Goal: Information Seeking & Learning: Check status

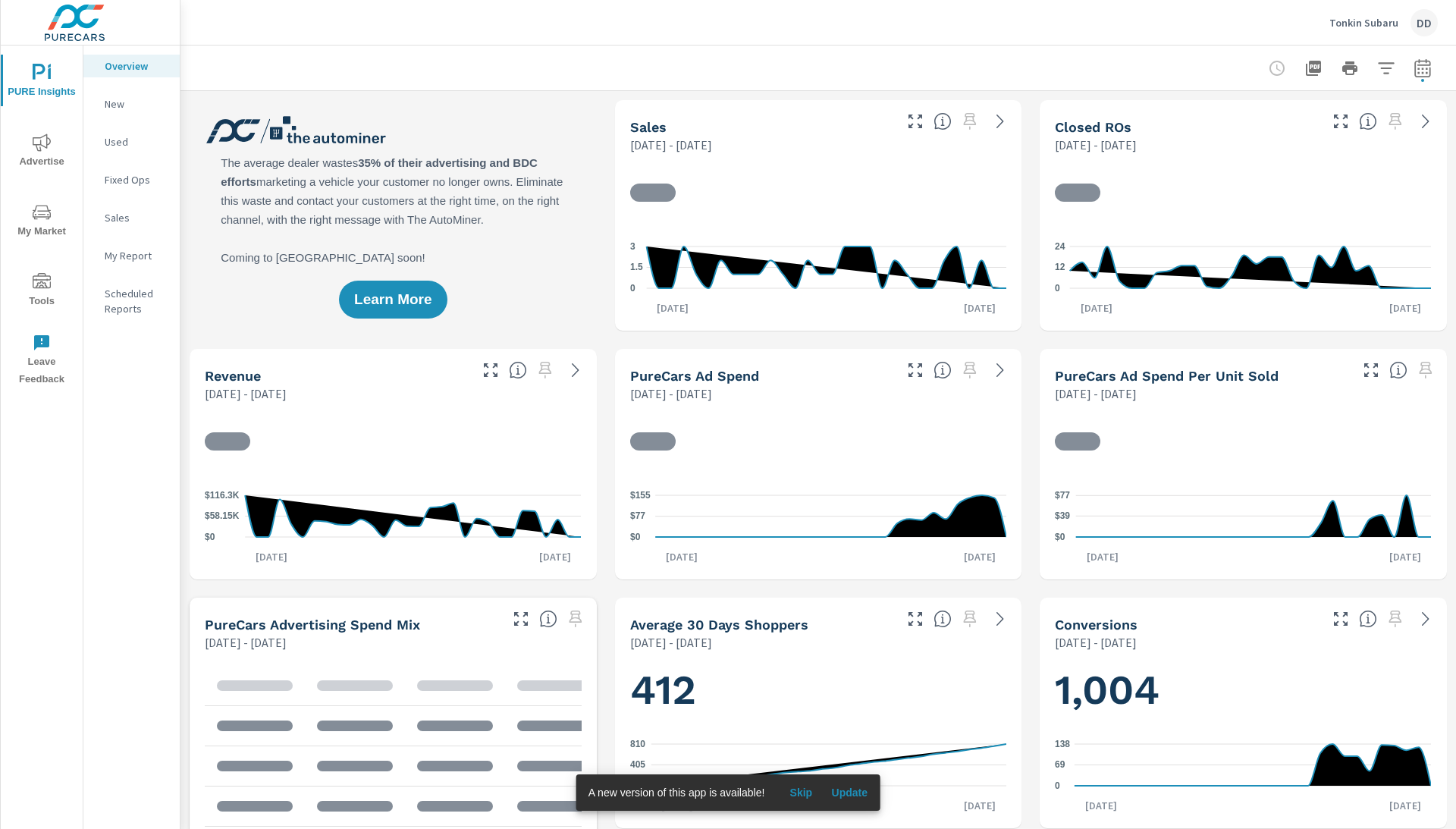
click at [1353, 19] on p "Tonkin Subaru" at bounding box center [1364, 23] width 69 height 14
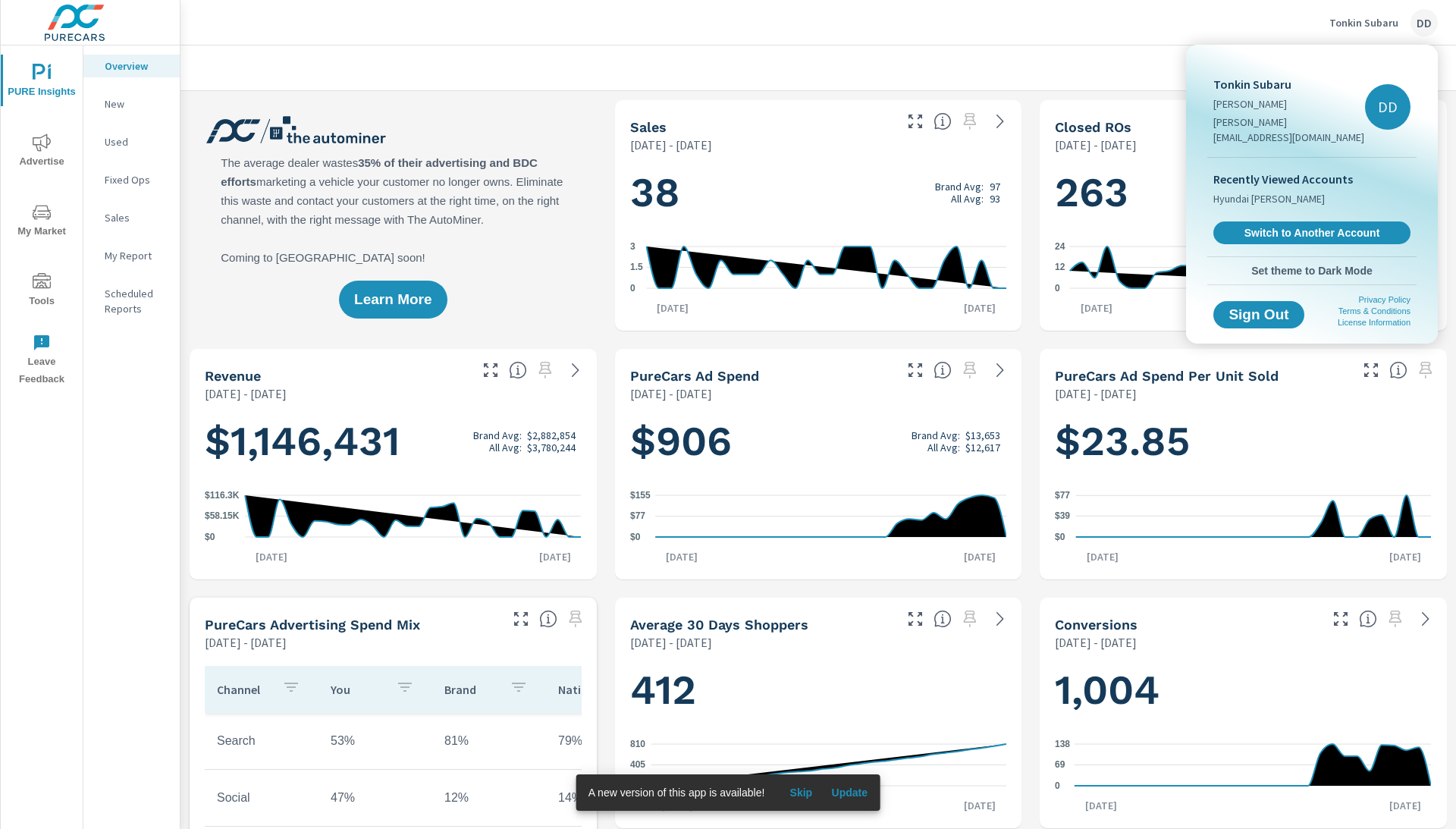
click at [1296, 264] on span "Set theme to Dark Mode" at bounding box center [1312, 270] width 197 height 14
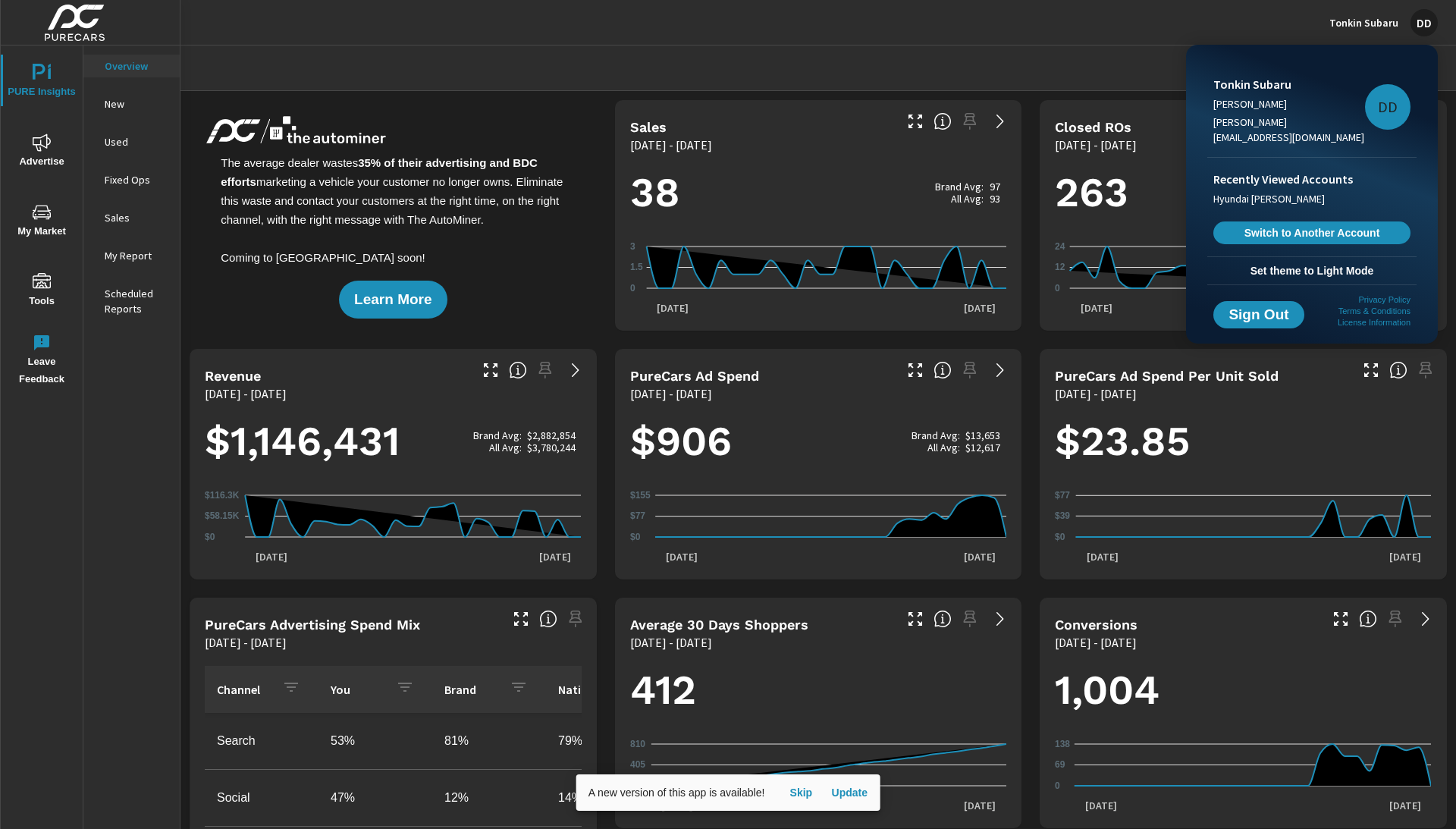
click at [594, 52] on div at bounding box center [728, 414] width 1456 height 829
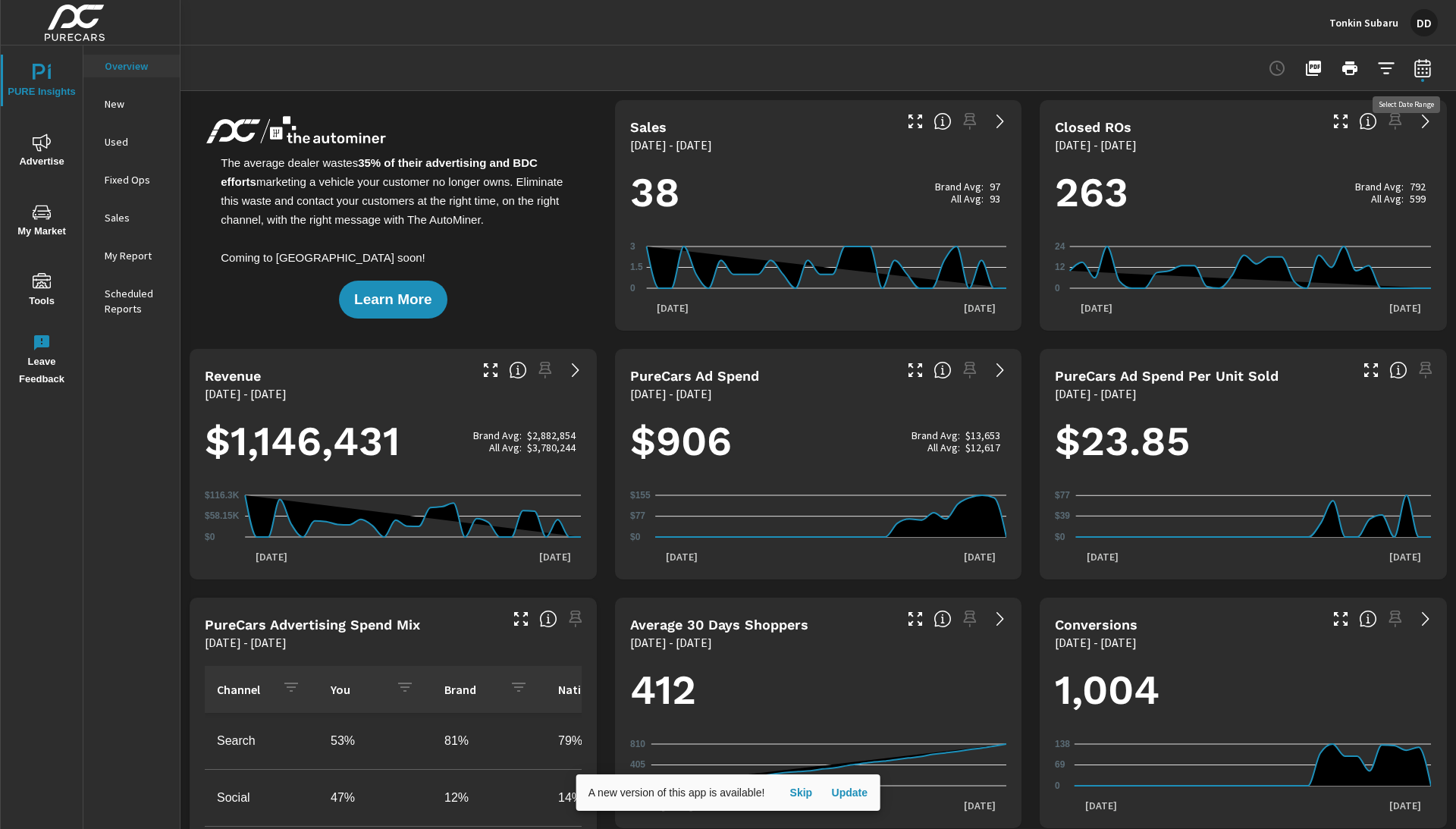
click at [1427, 72] on icon "button" at bounding box center [1423, 68] width 18 height 18
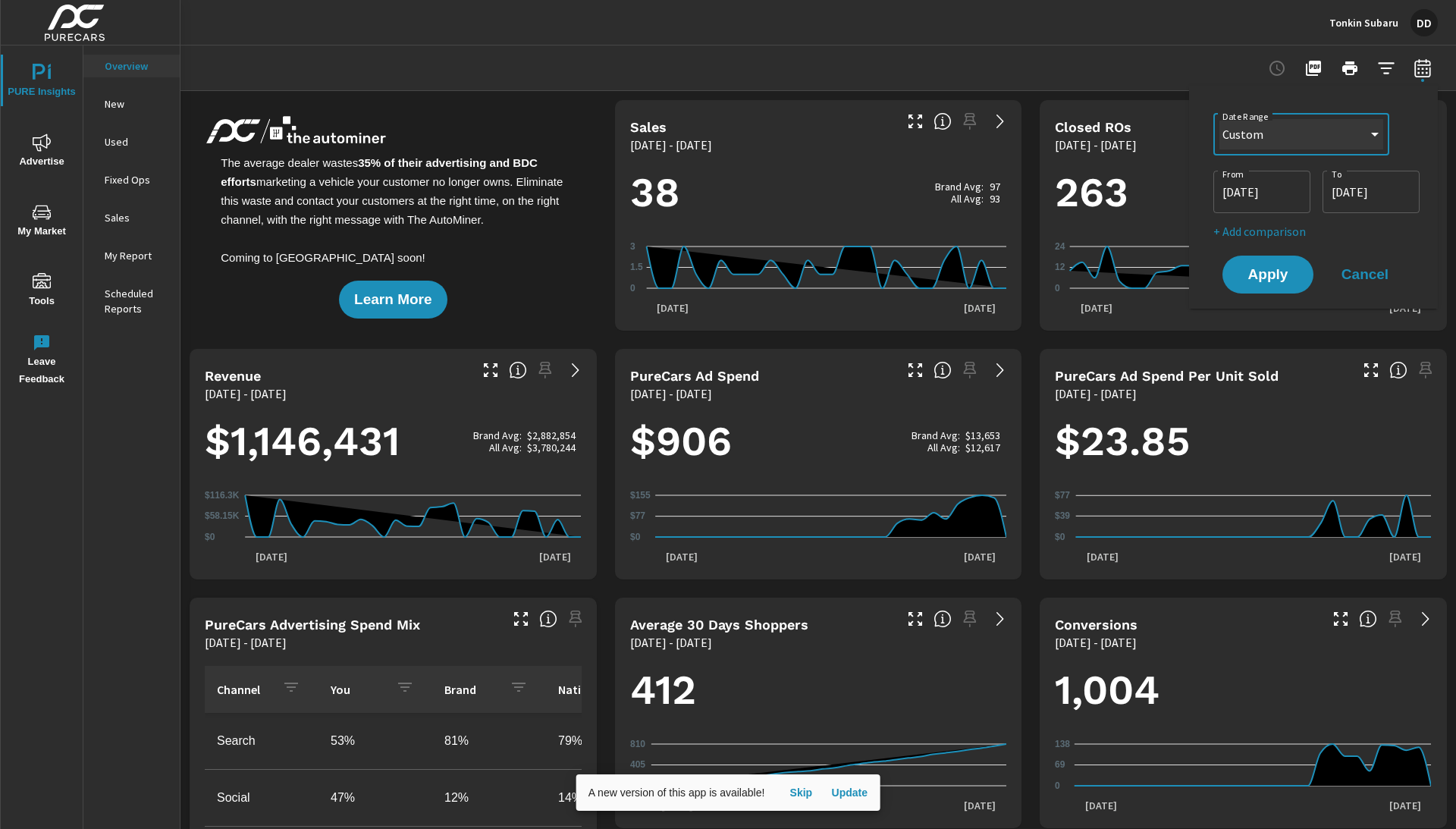
select select "Month to date"
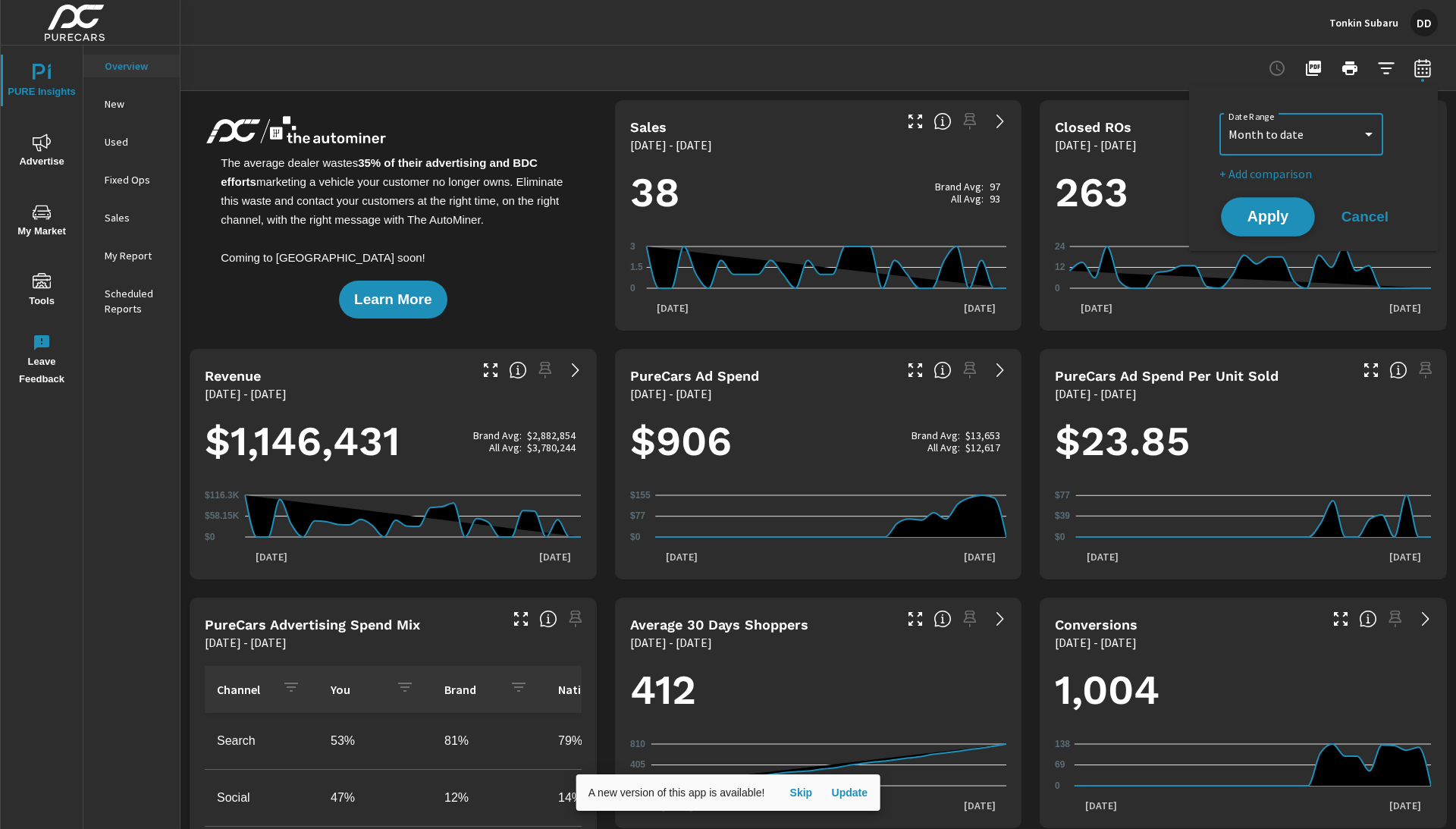
click at [1277, 210] on span "Apply" at bounding box center [1268, 217] width 62 height 15
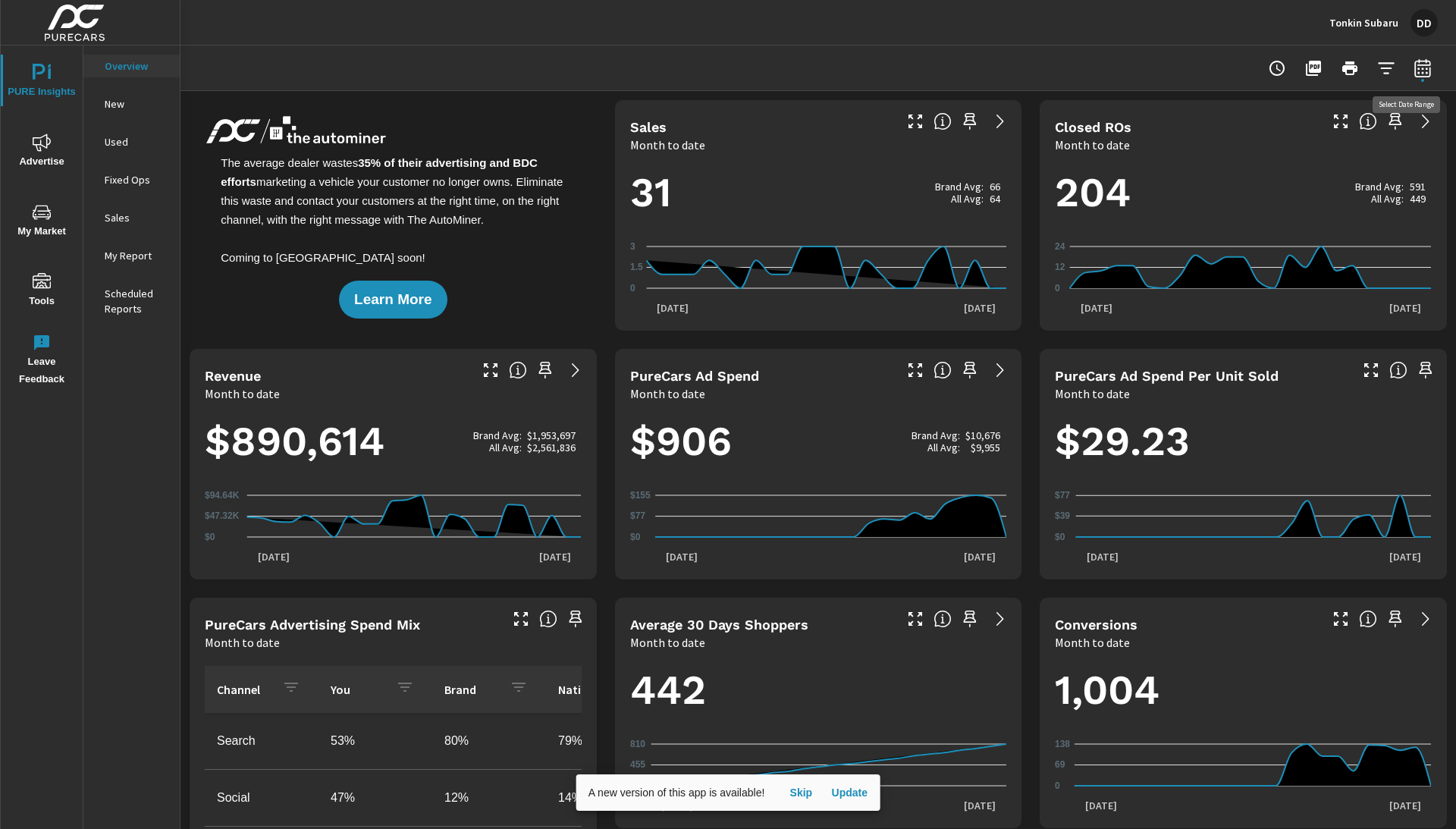
click at [1421, 64] on icon "button" at bounding box center [1423, 68] width 18 height 18
select select "Month to date"
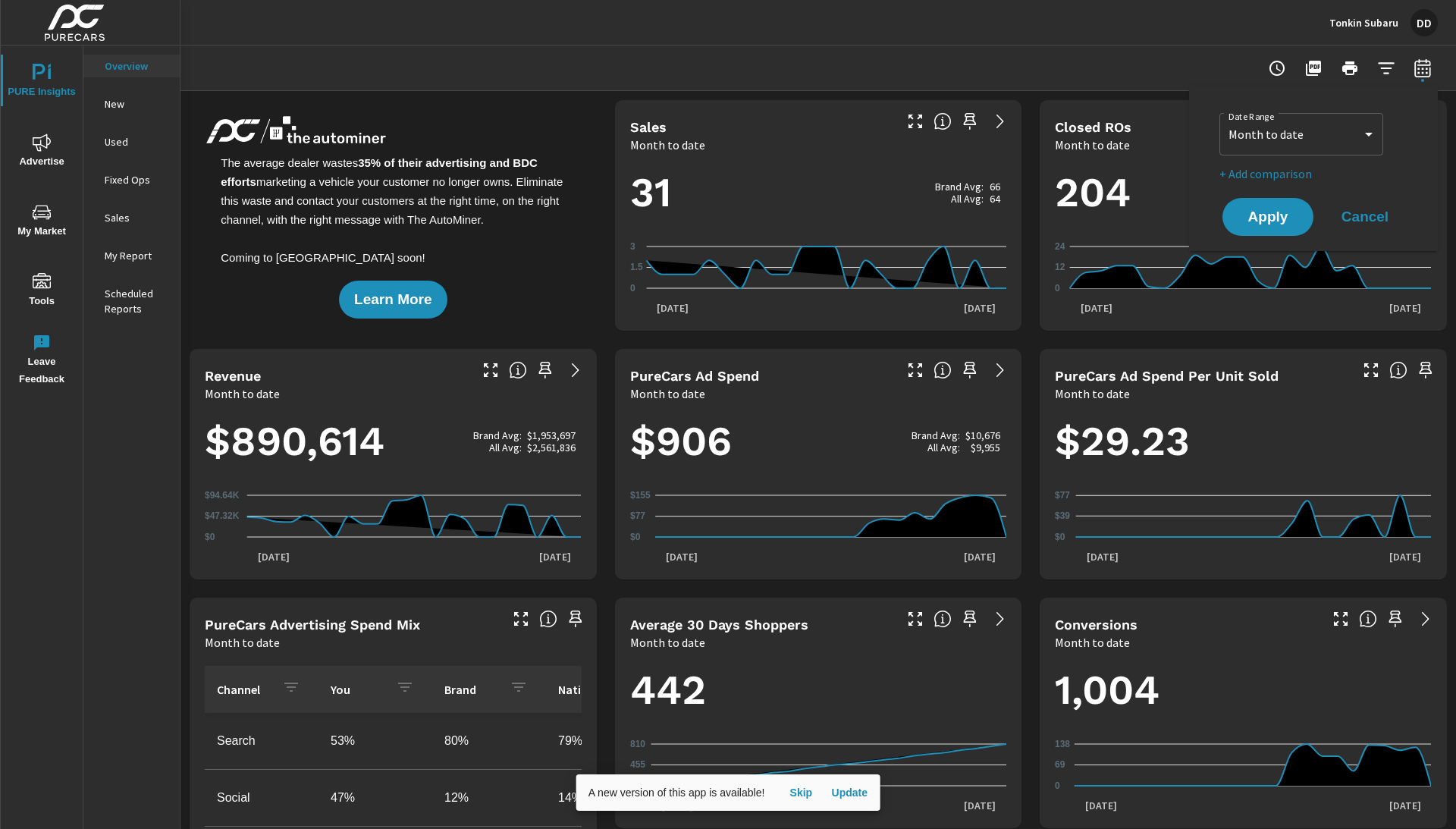
click at [1042, 83] on div at bounding box center [818, 68] width 1239 height 45
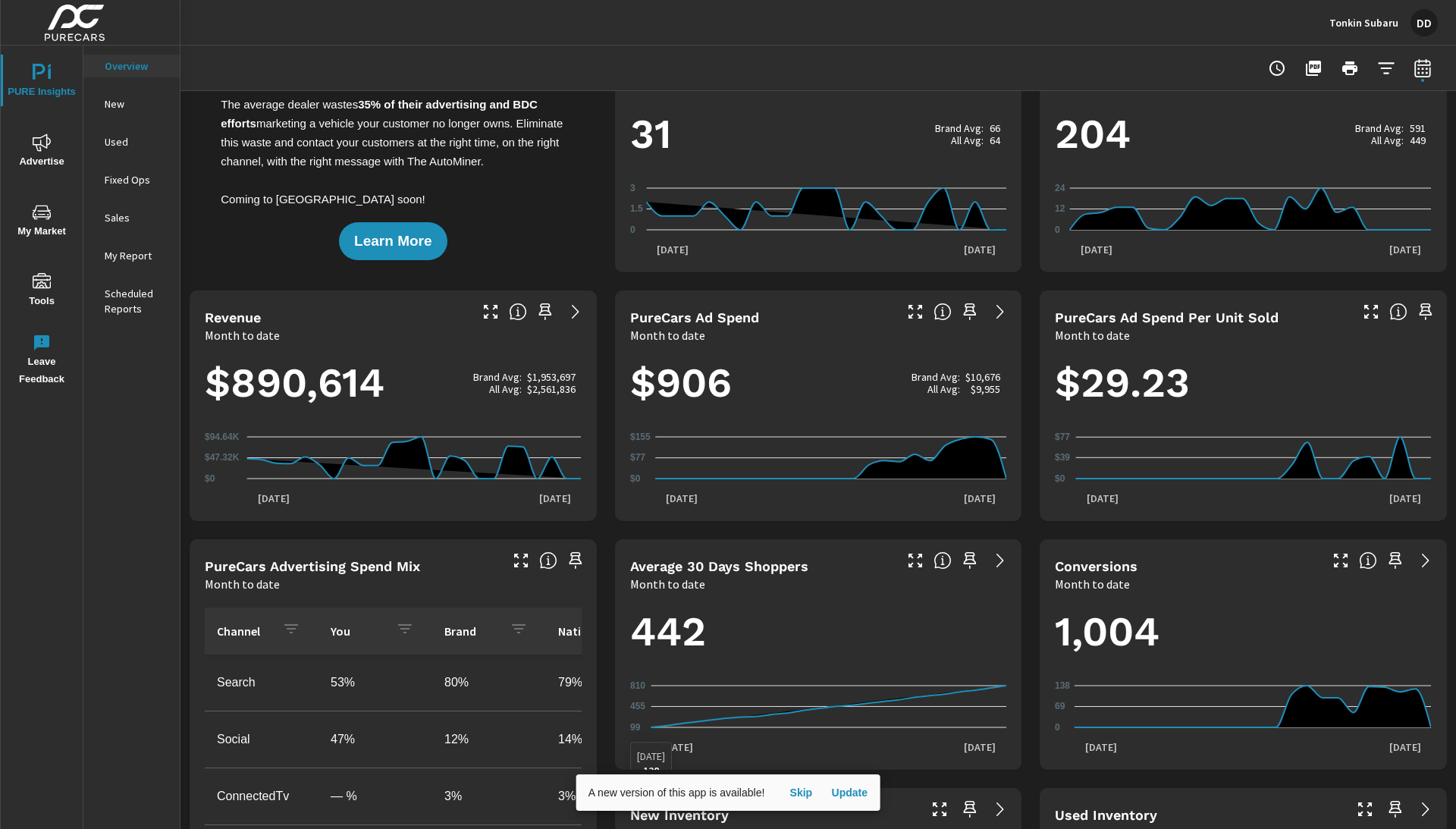
scroll to position [44, 0]
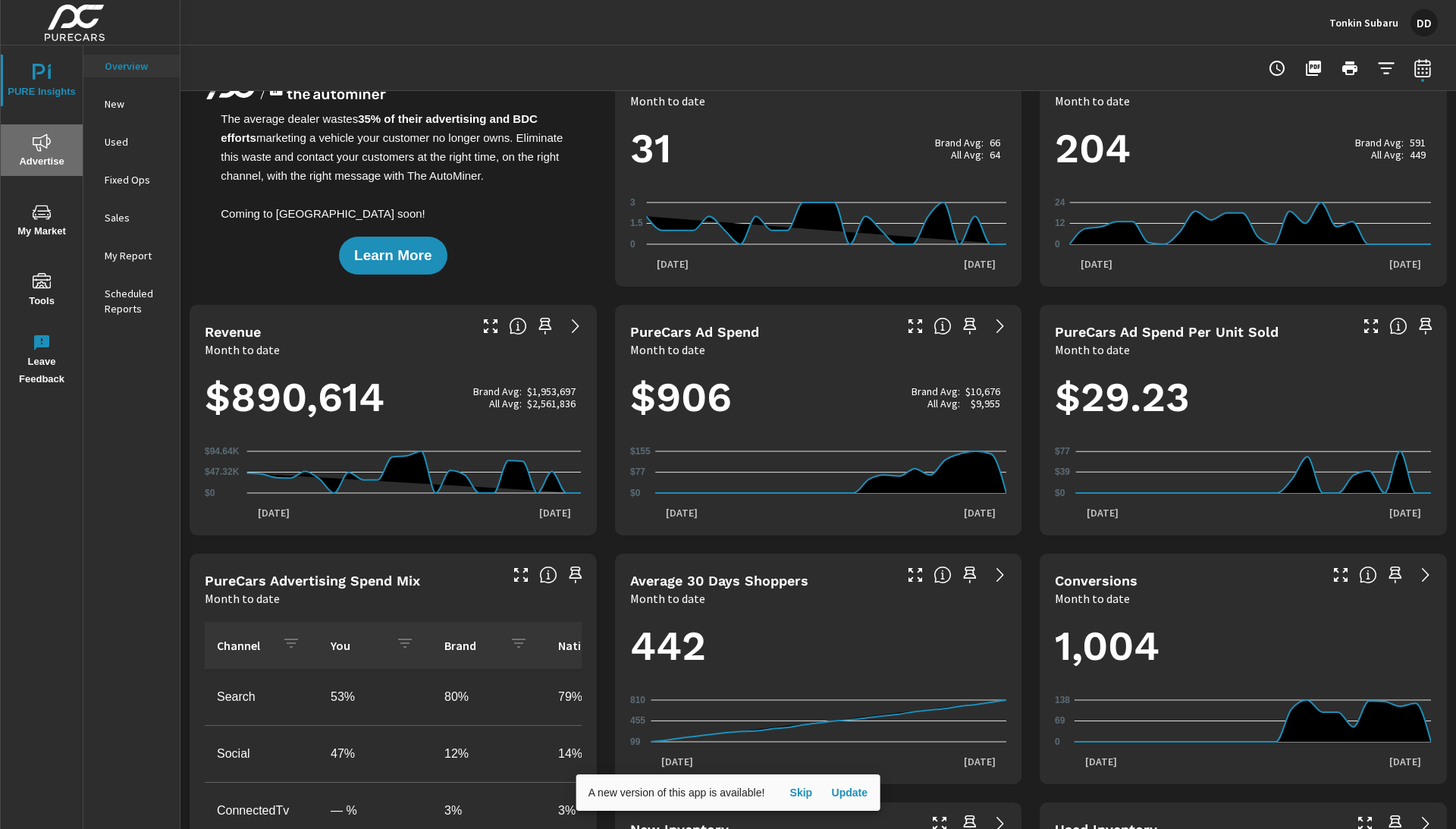
click at [35, 156] on span "Advertise" at bounding box center [42, 152] width 72 height 37
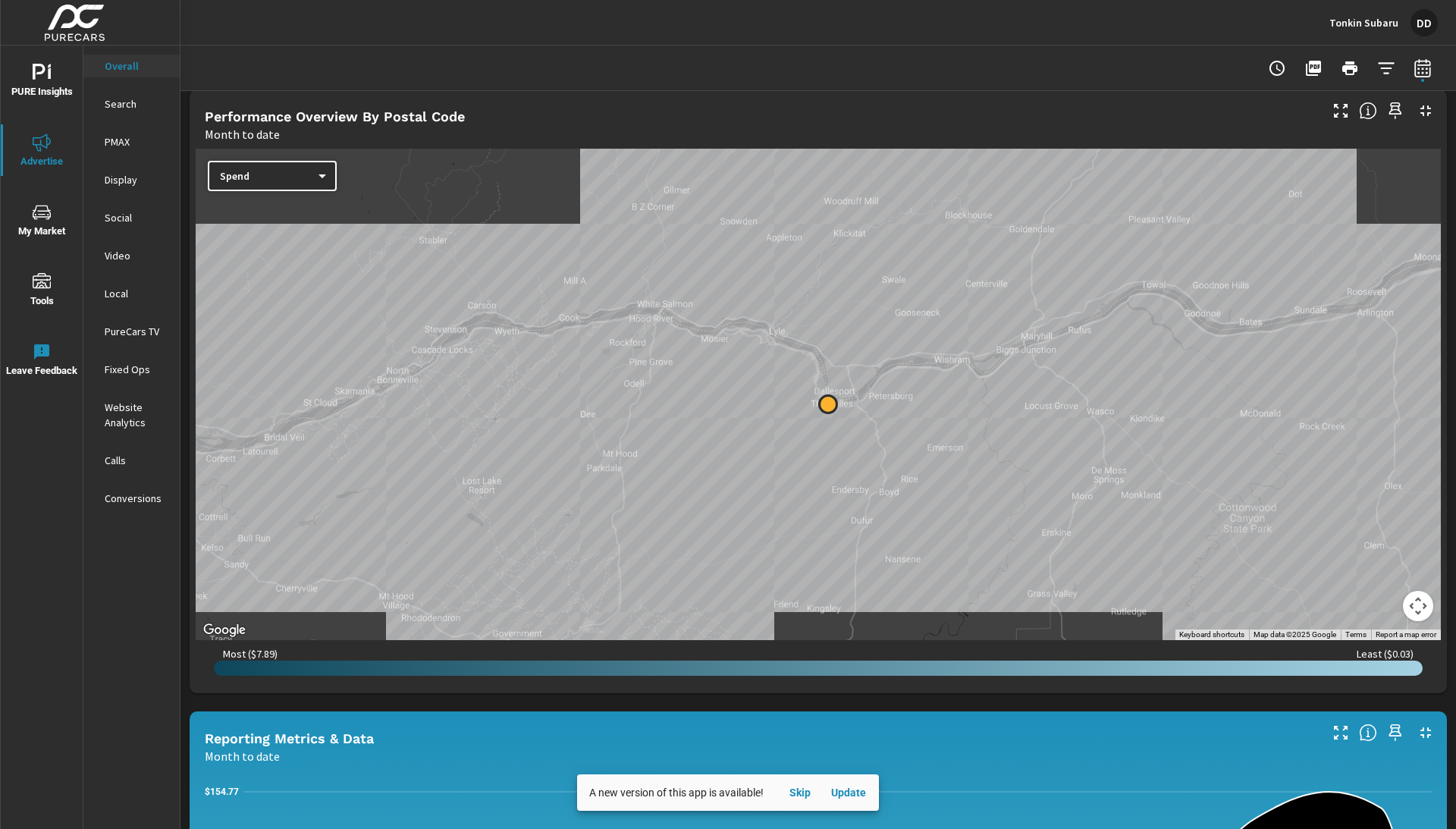
scroll to position [511, 0]
